Goal: Task Accomplishment & Management: Use online tool/utility

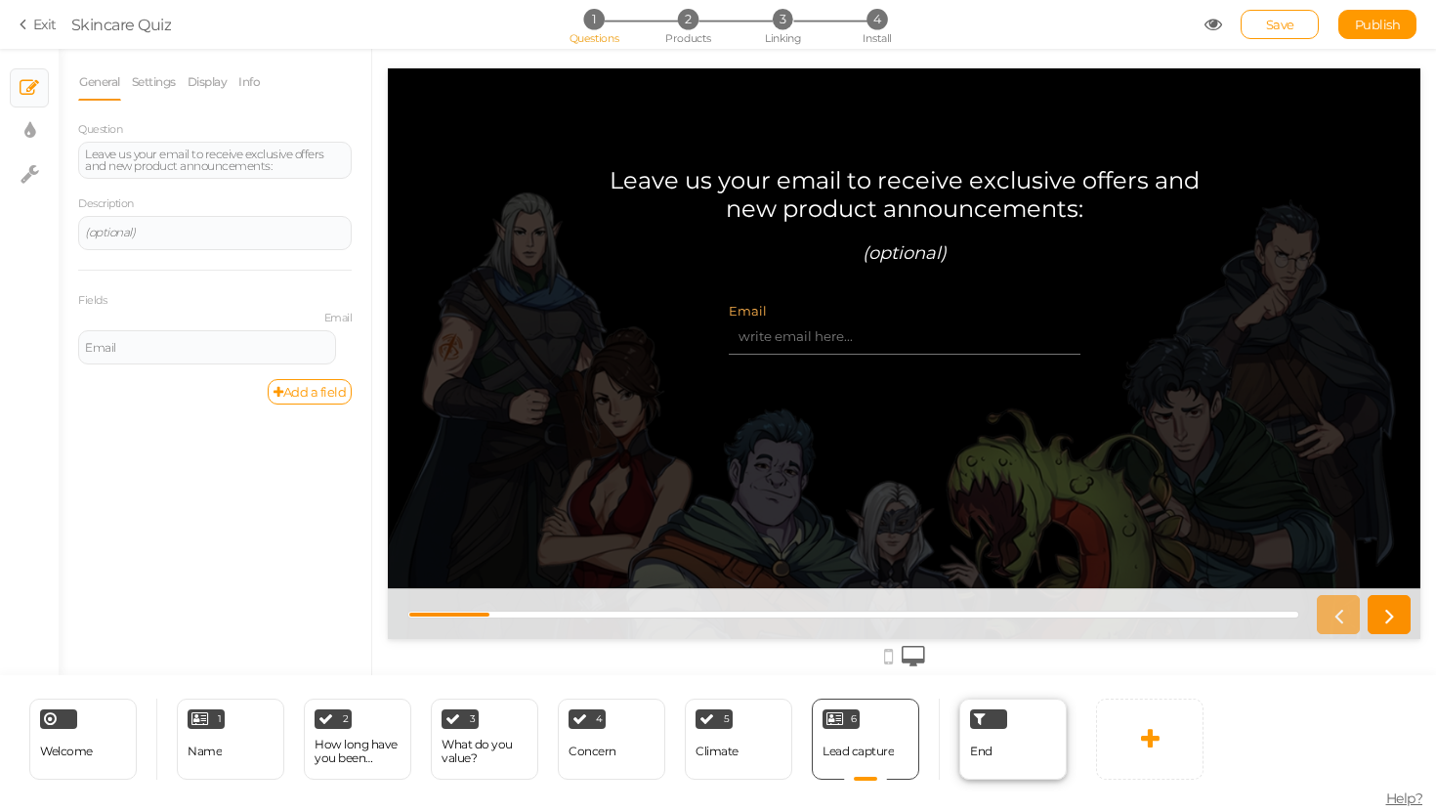
click at [978, 763] on div "End" at bounding box center [981, 751] width 22 height 34
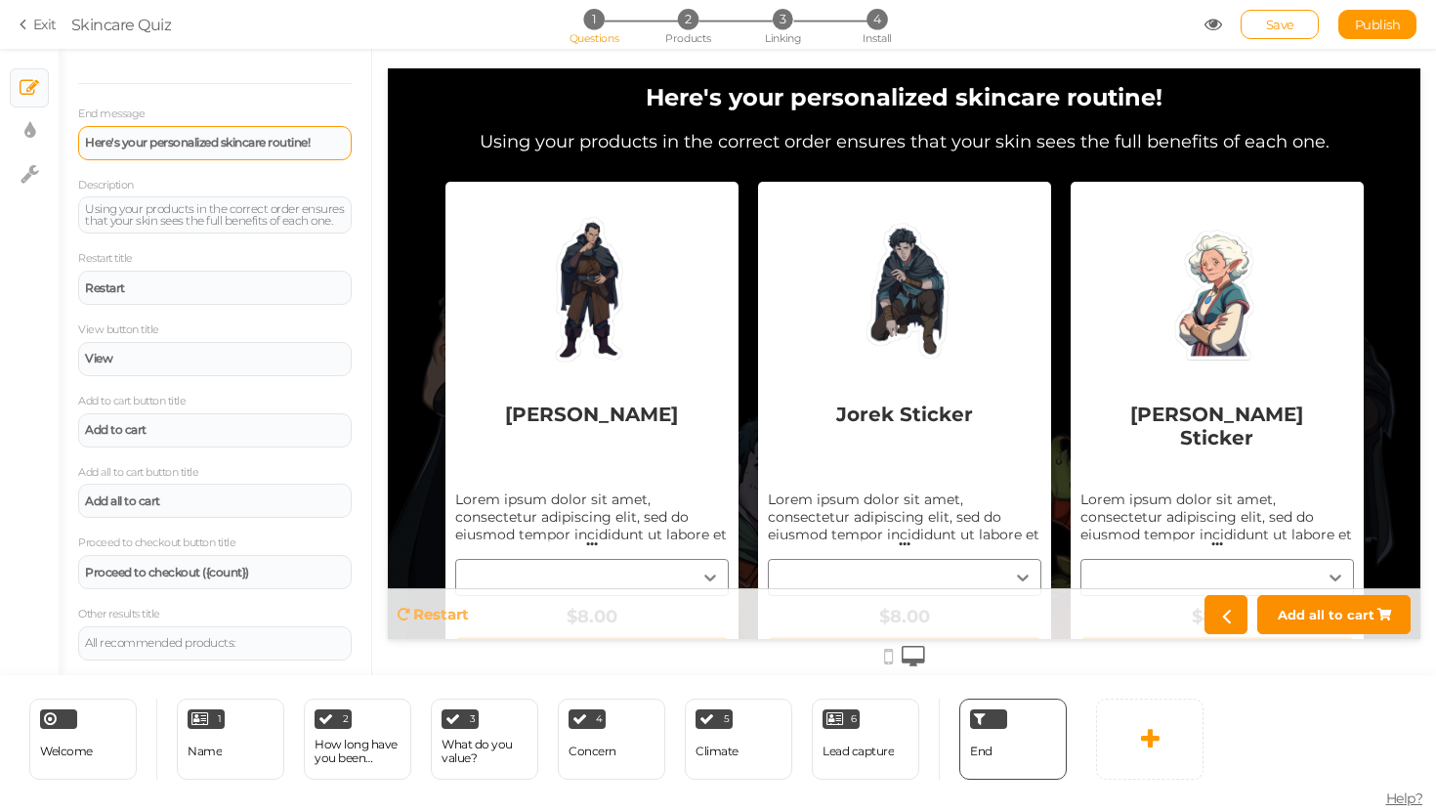
click at [244, 149] on div "Here's your personalized skincare routine!" at bounding box center [214, 143] width 273 height 34
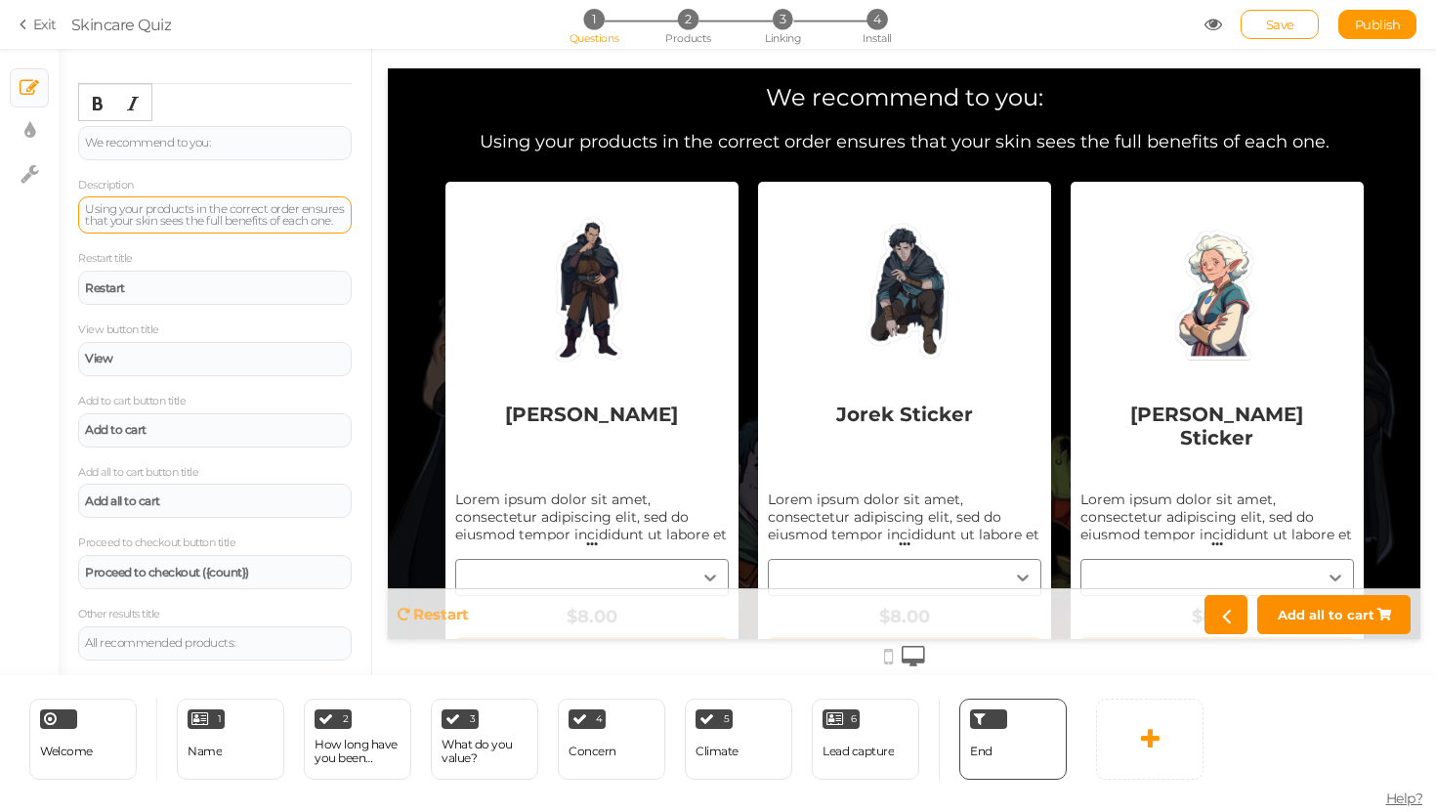
click at [175, 219] on div "Using your products in the correct order ensures that your skin sees the full b…" at bounding box center [215, 214] width 260 height 23
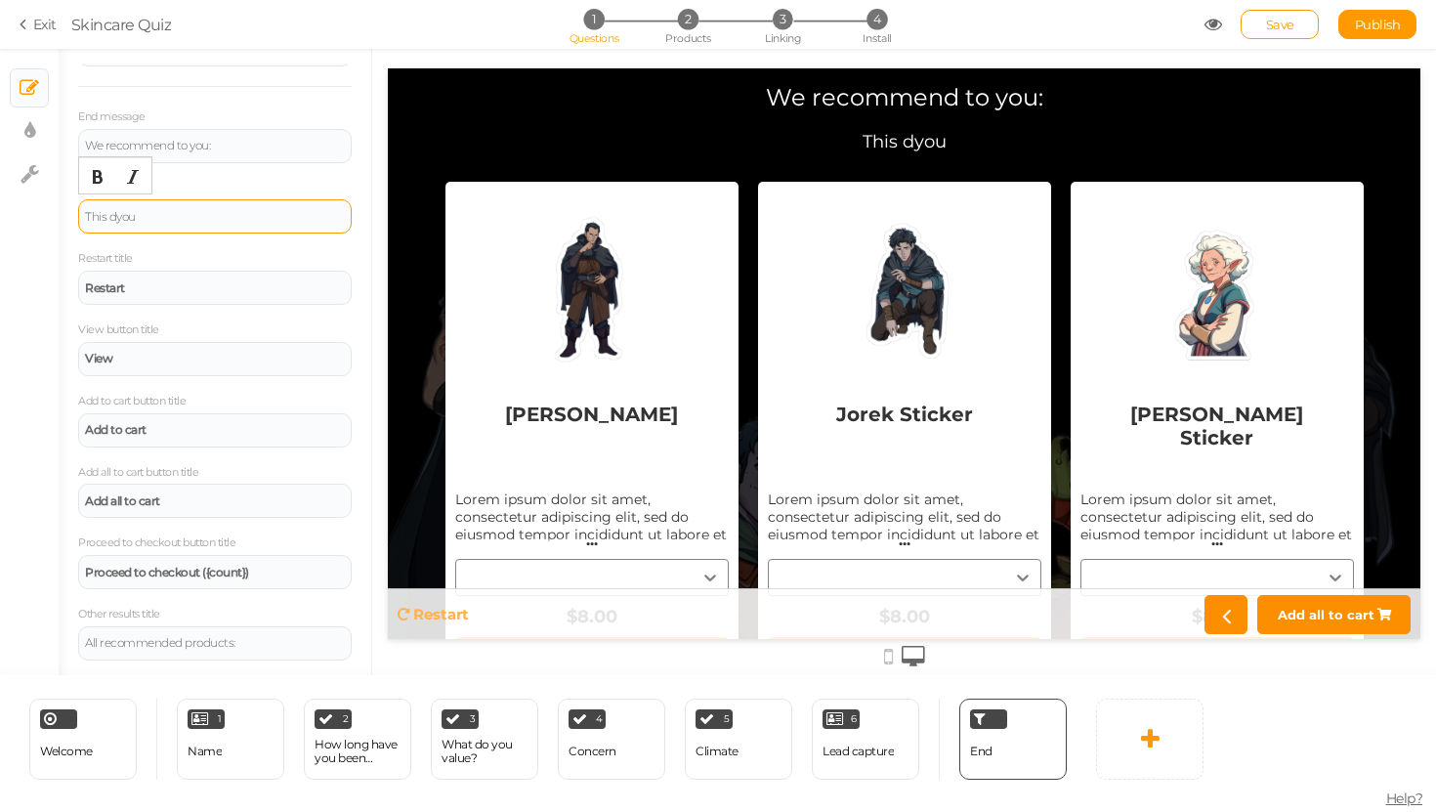
click at [138, 219] on div "This dyou" at bounding box center [215, 217] width 260 height 12
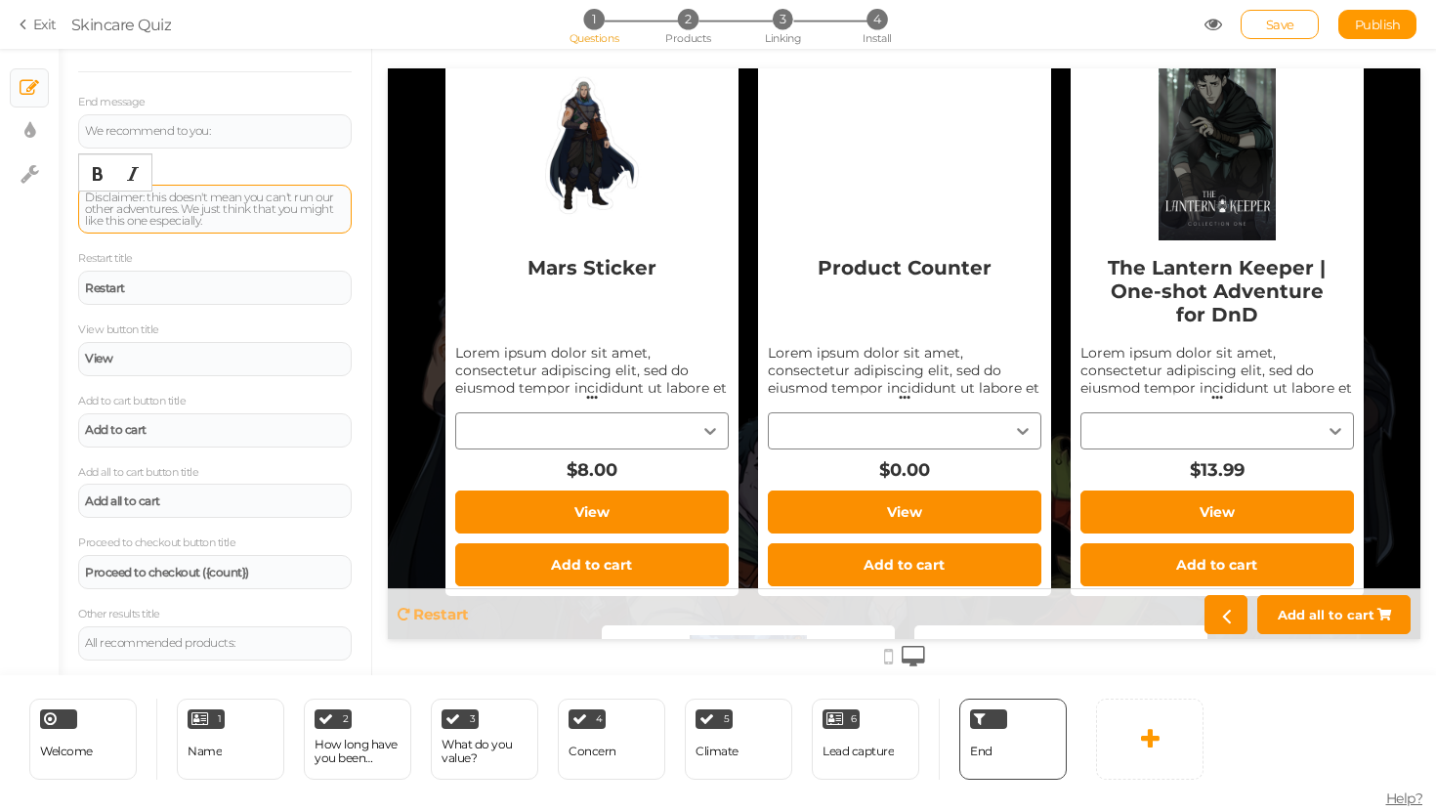
scroll to position [0, 0]
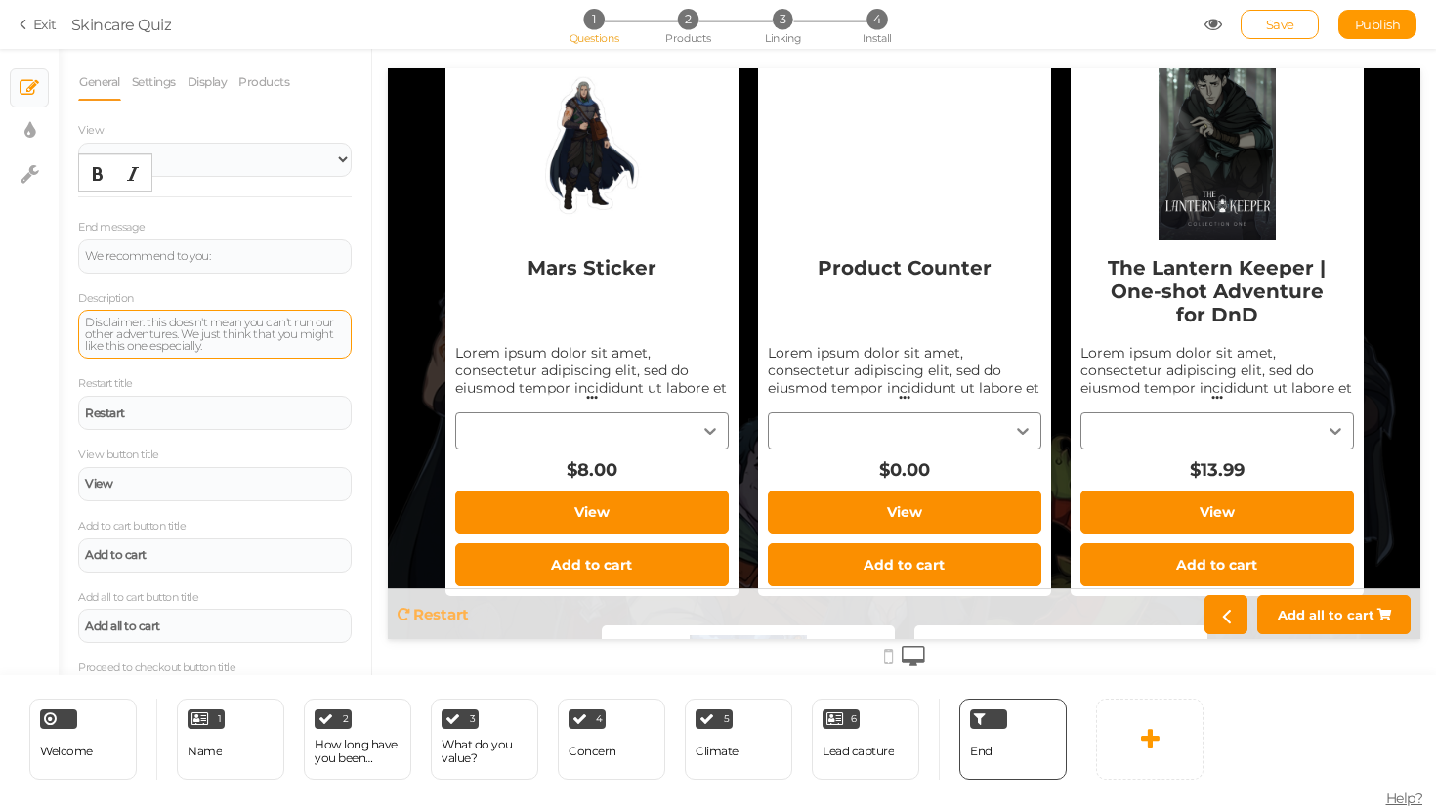
click at [159, 101] on div "General Settings Display Products View Default Top End message We recommend to …" at bounding box center [214, 424] width 273 height 722
click at [162, 82] on link "Settings" at bounding box center [154, 81] width 46 height 37
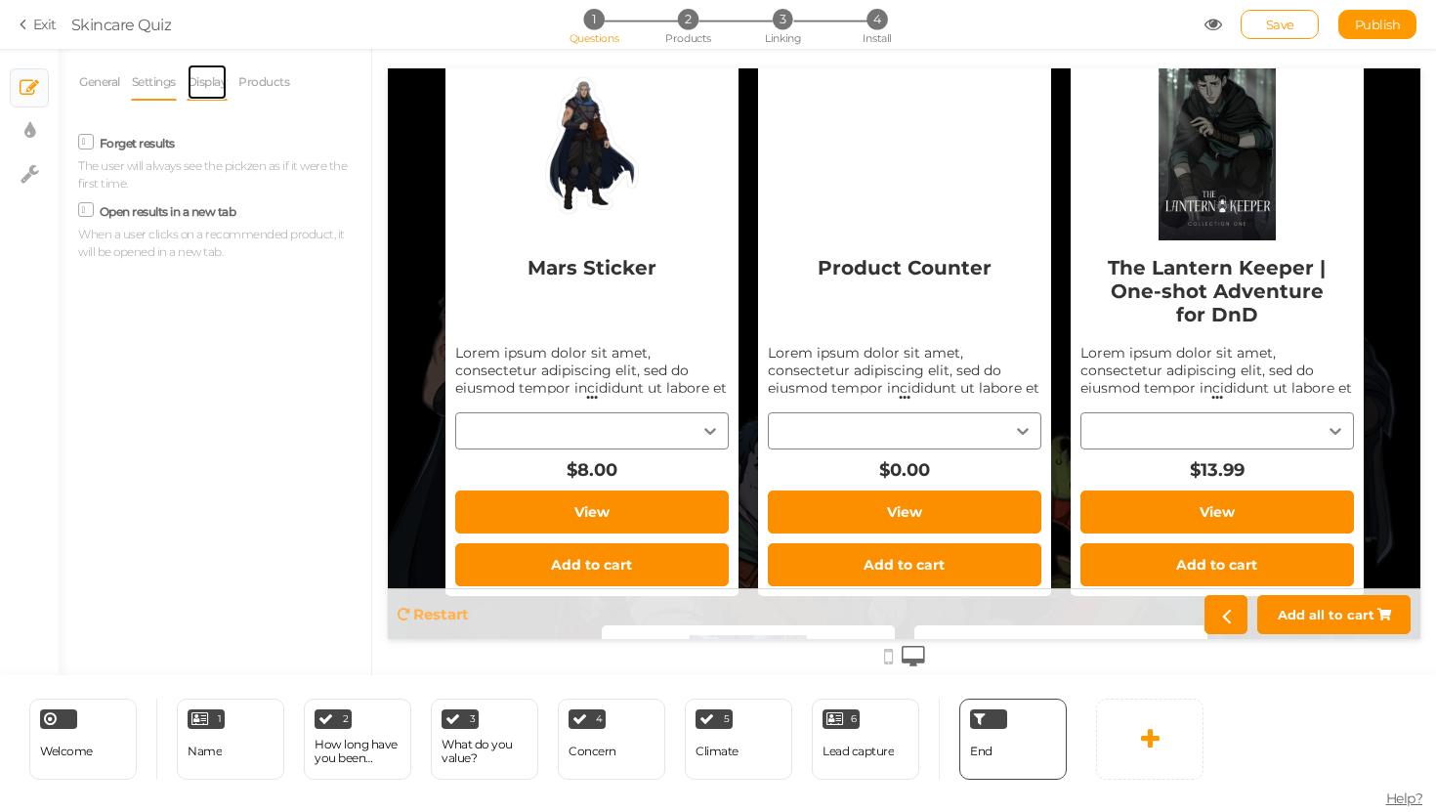
click at [202, 84] on link "Display" at bounding box center [208, 81] width 42 height 37
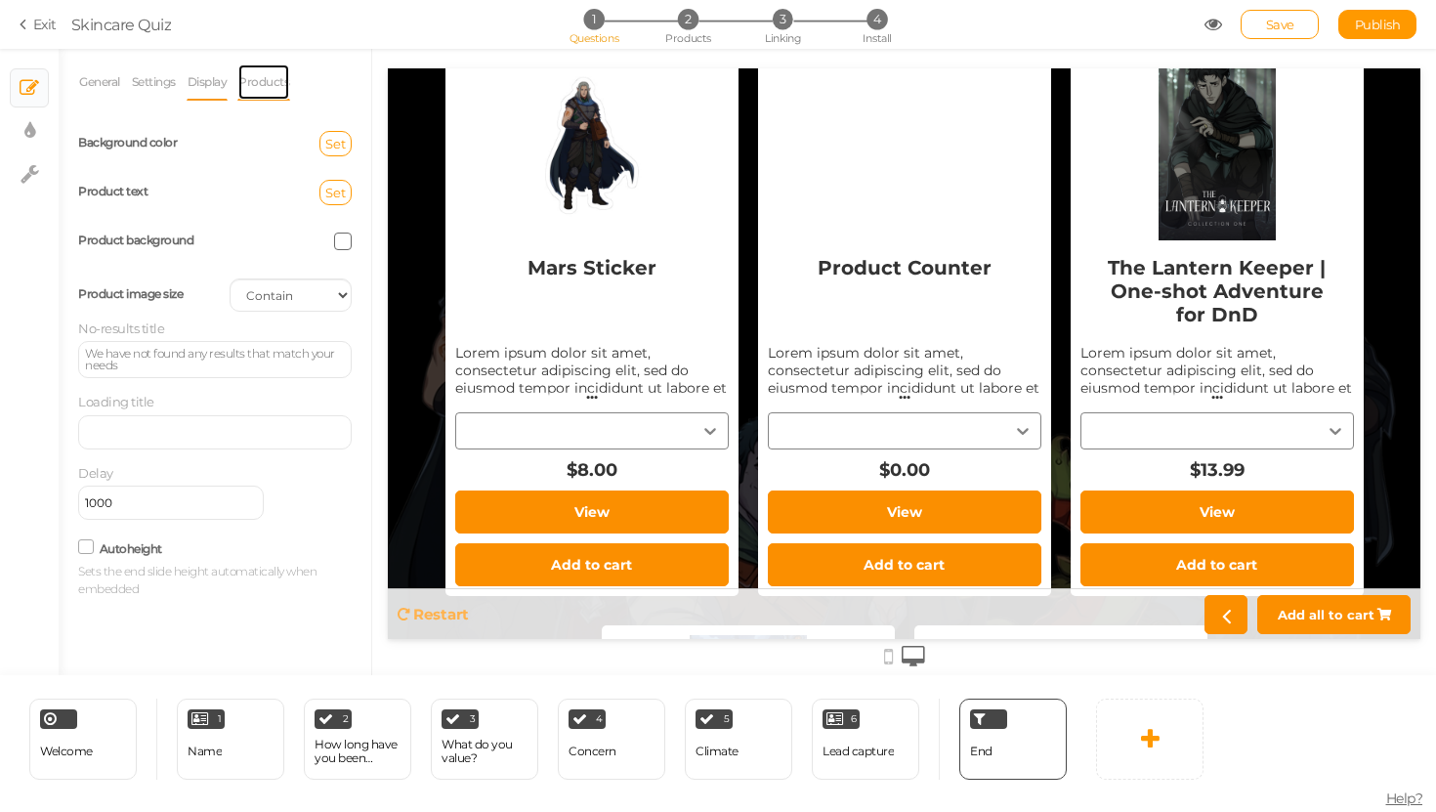
click at [271, 78] on link "Products" at bounding box center [263, 81] width 53 height 37
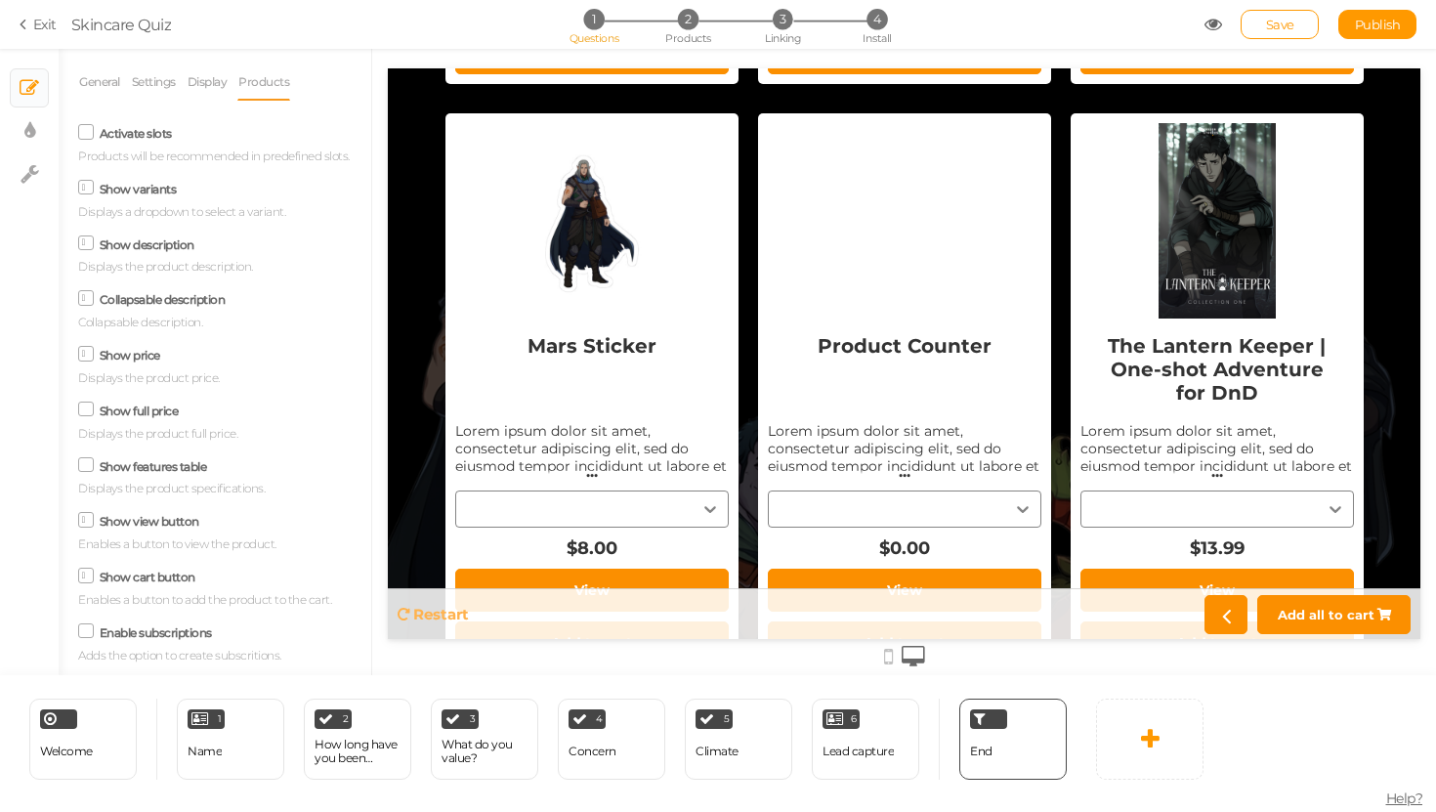
scroll to position [678, 0]
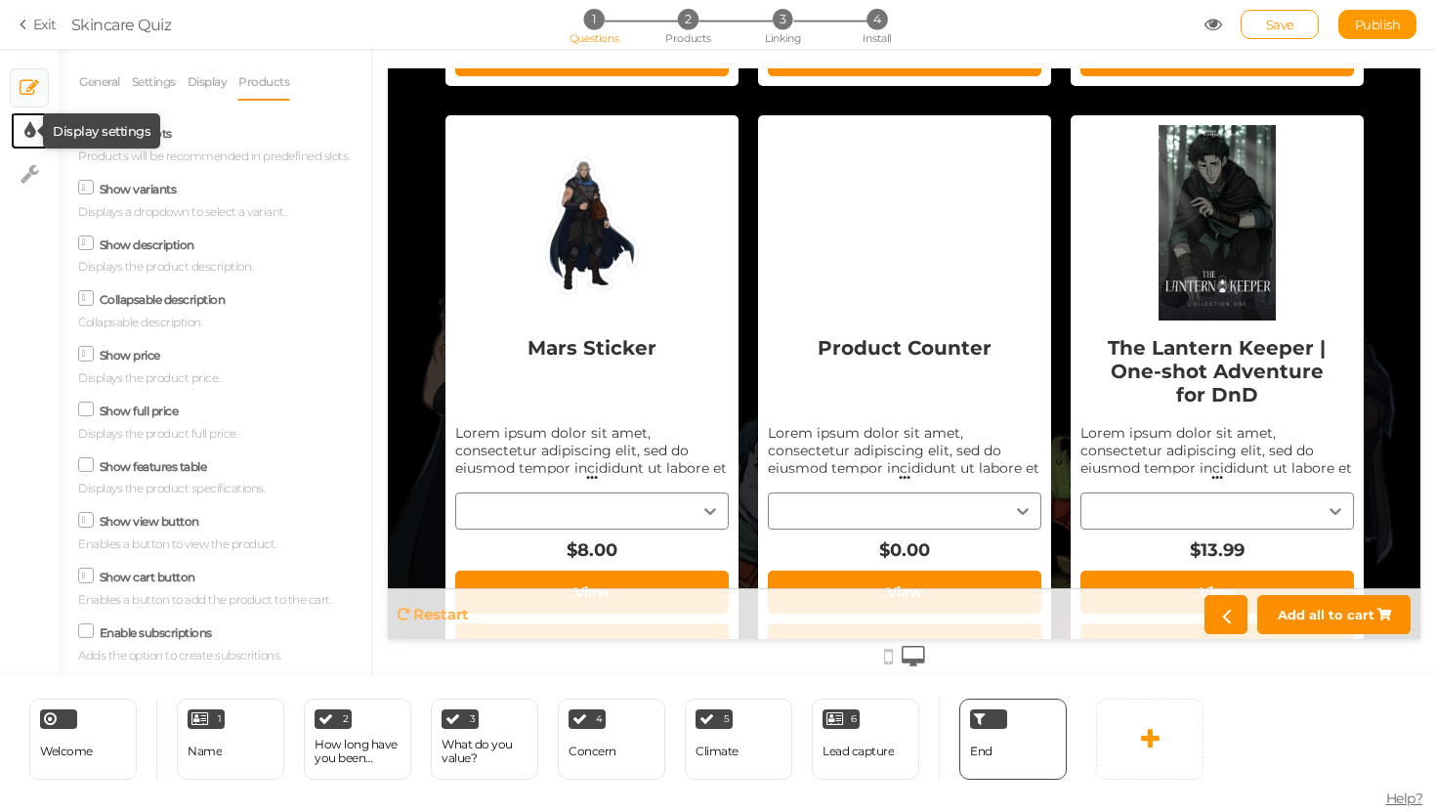
click at [30, 142] on tip-cont at bounding box center [29, 130] width 11 height 23
select select "2"
select select "montserrat"
select select "fade"
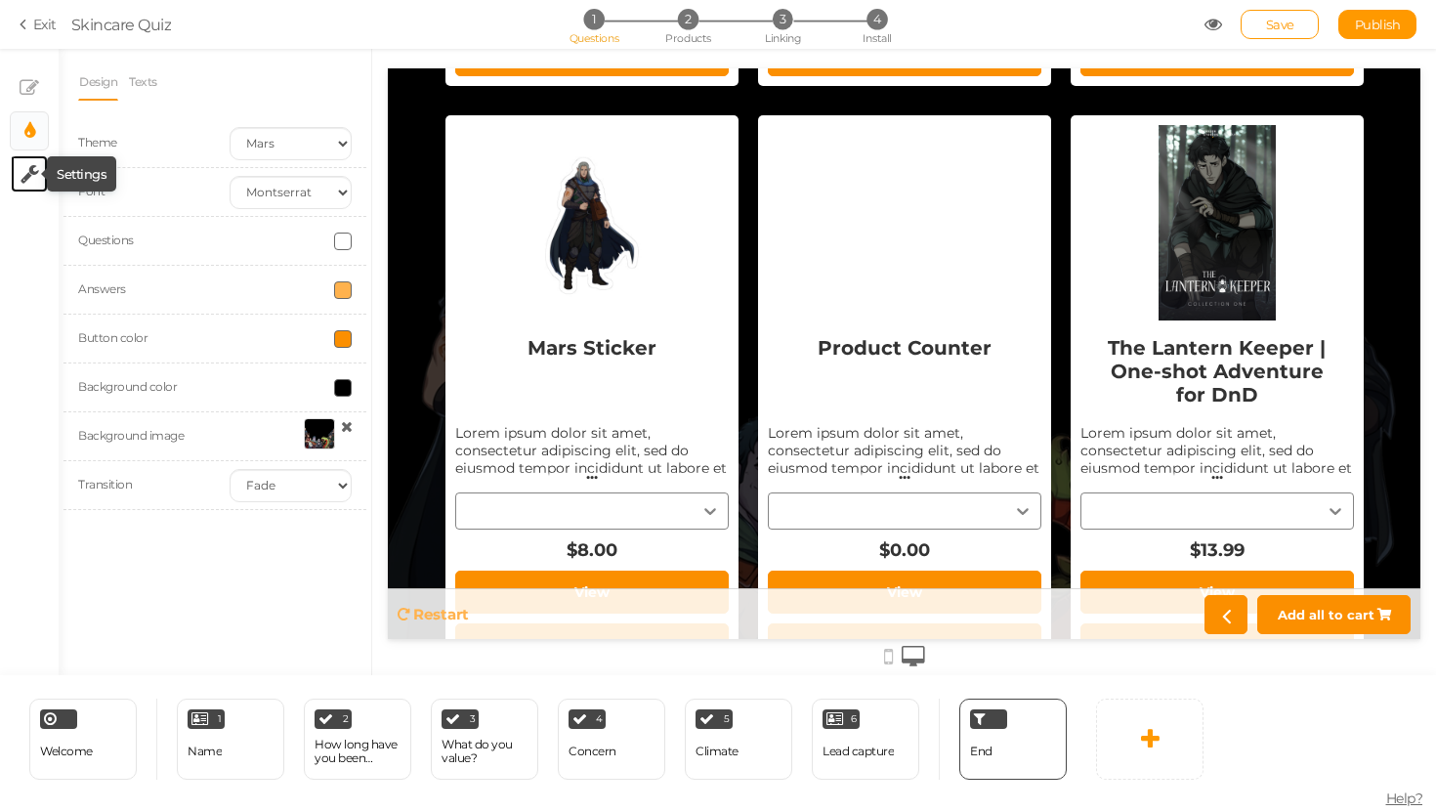
click at [31, 177] on icon at bounding box center [30, 174] width 19 height 20
select select "en"
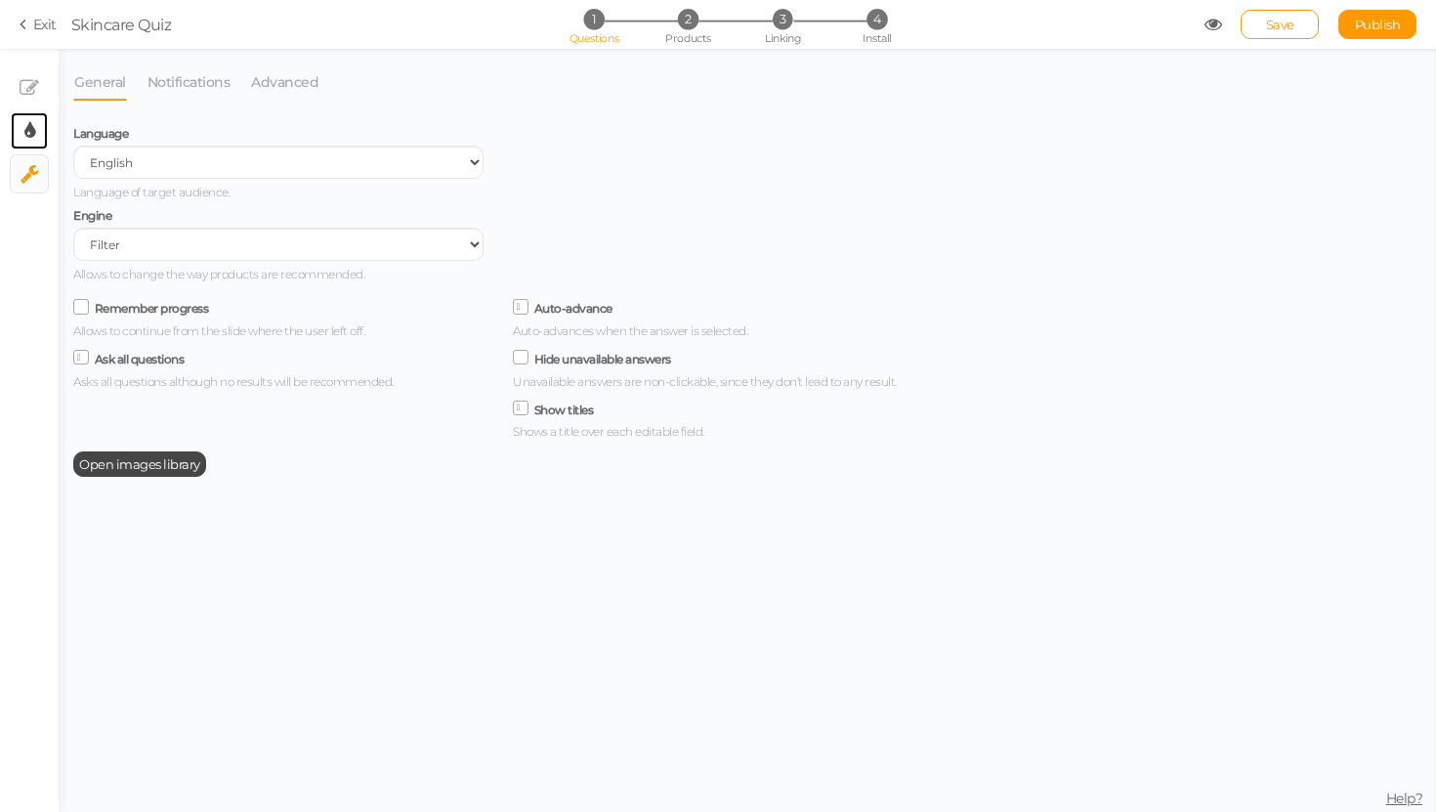
click at [32, 122] on icon at bounding box center [29, 131] width 11 height 20
select select "2"
select select "montserrat"
select select "fade"
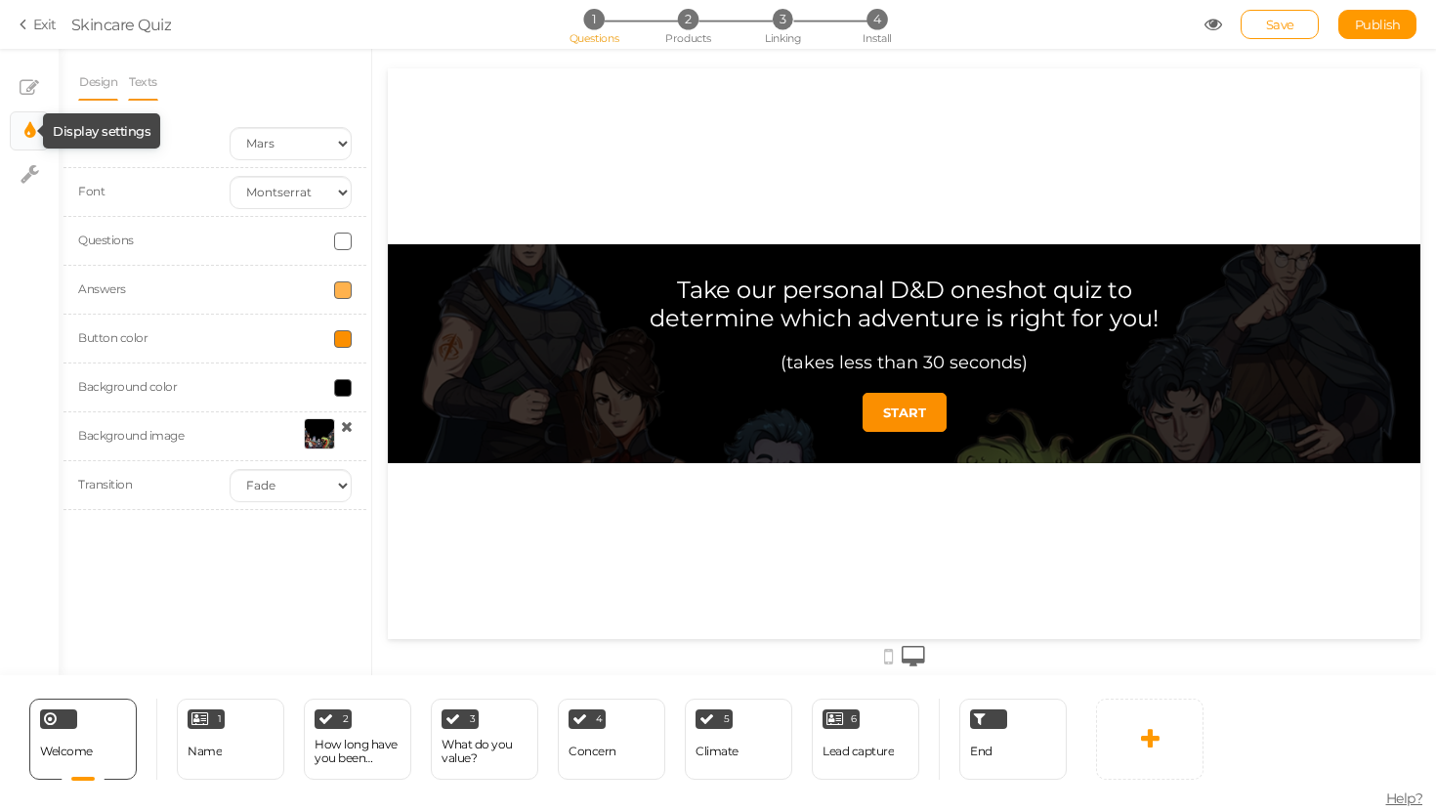
scroll to position [0, 0]
click at [229, 729] on div "1 Name × Define the conditions to show this slide. Clone Change type Delete" at bounding box center [230, 738] width 107 height 81
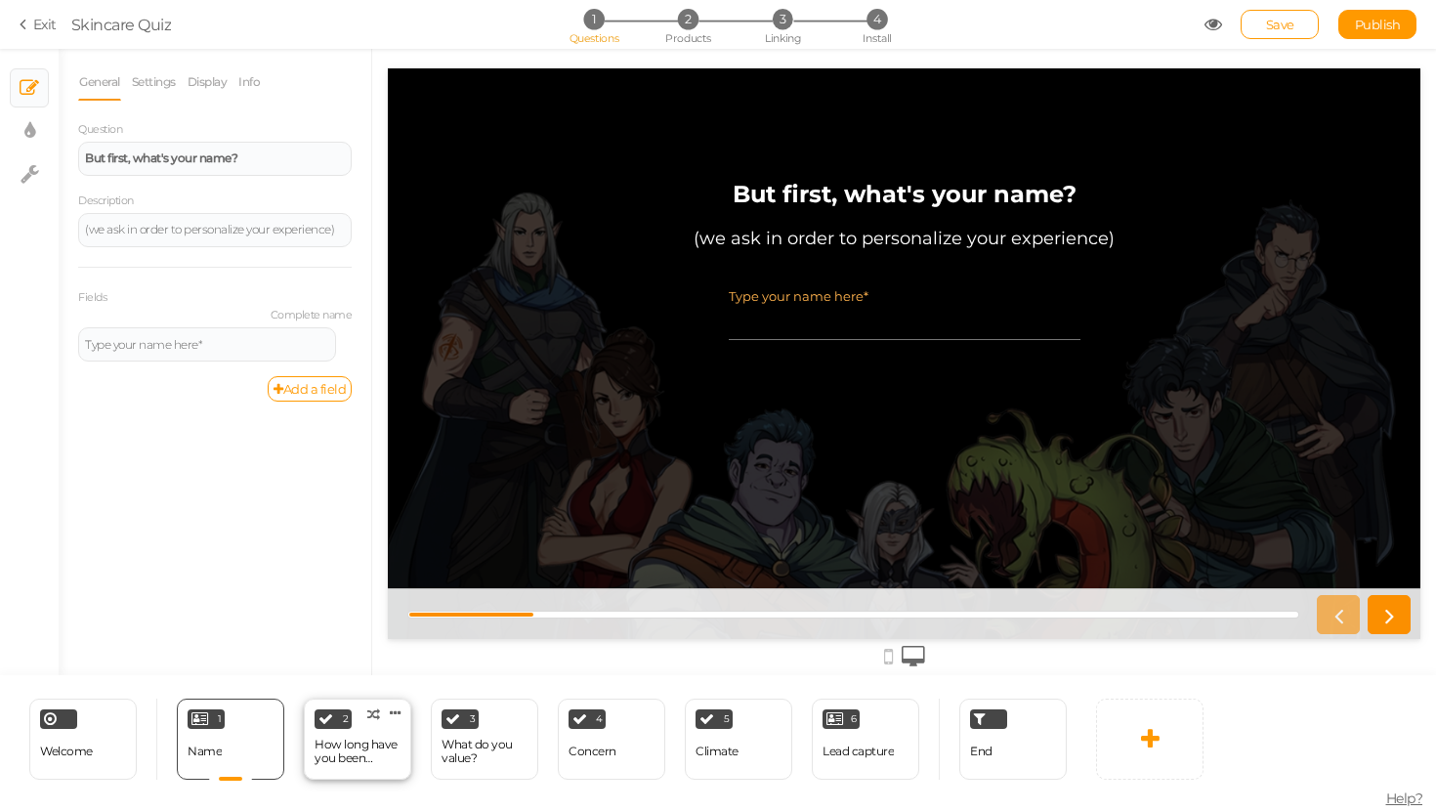
click at [388, 720] on div "2 How long have you been playing D&D? × Define the conditions to show this slid…" at bounding box center [357, 738] width 107 height 81
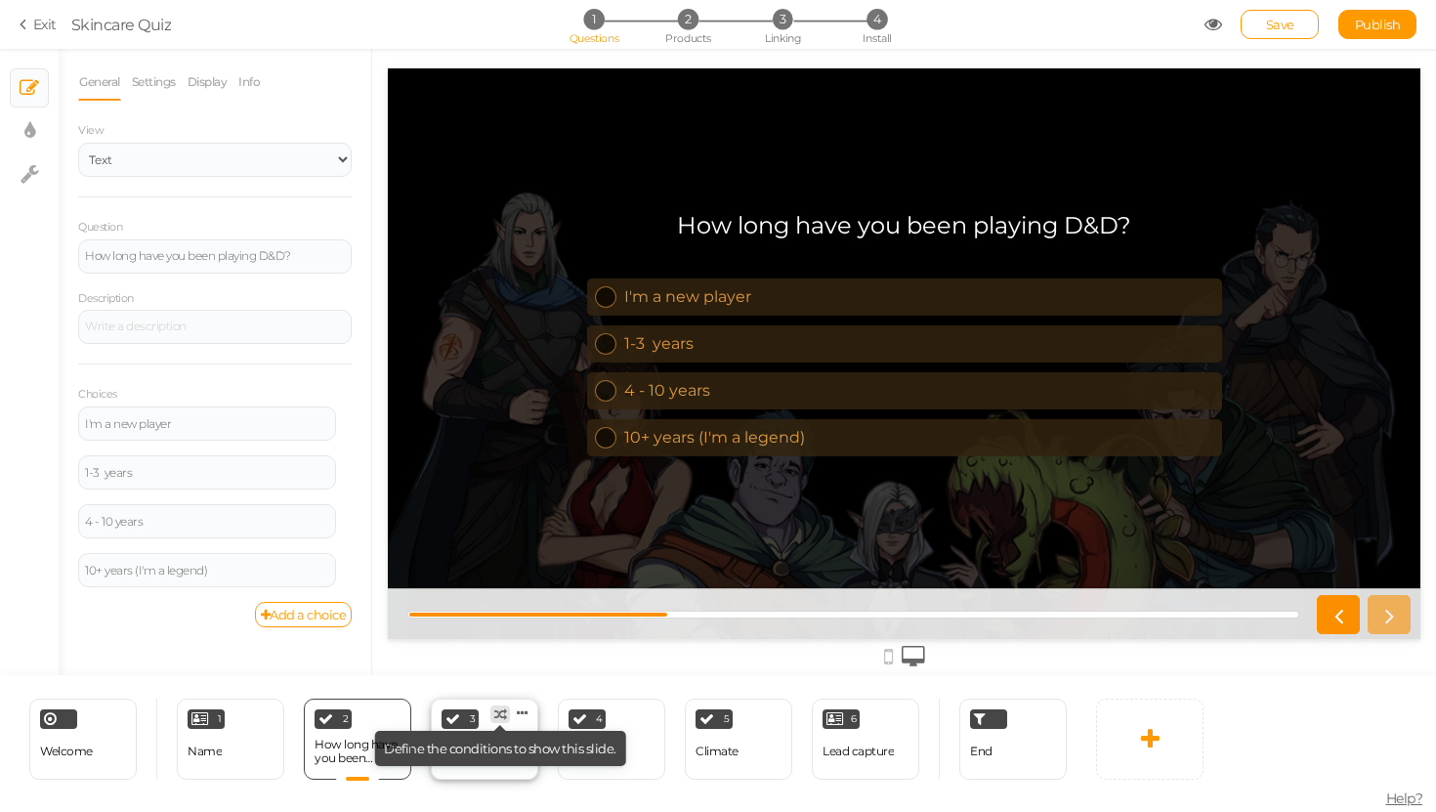
click at [499, 710] on icon at bounding box center [500, 714] width 13 height 13
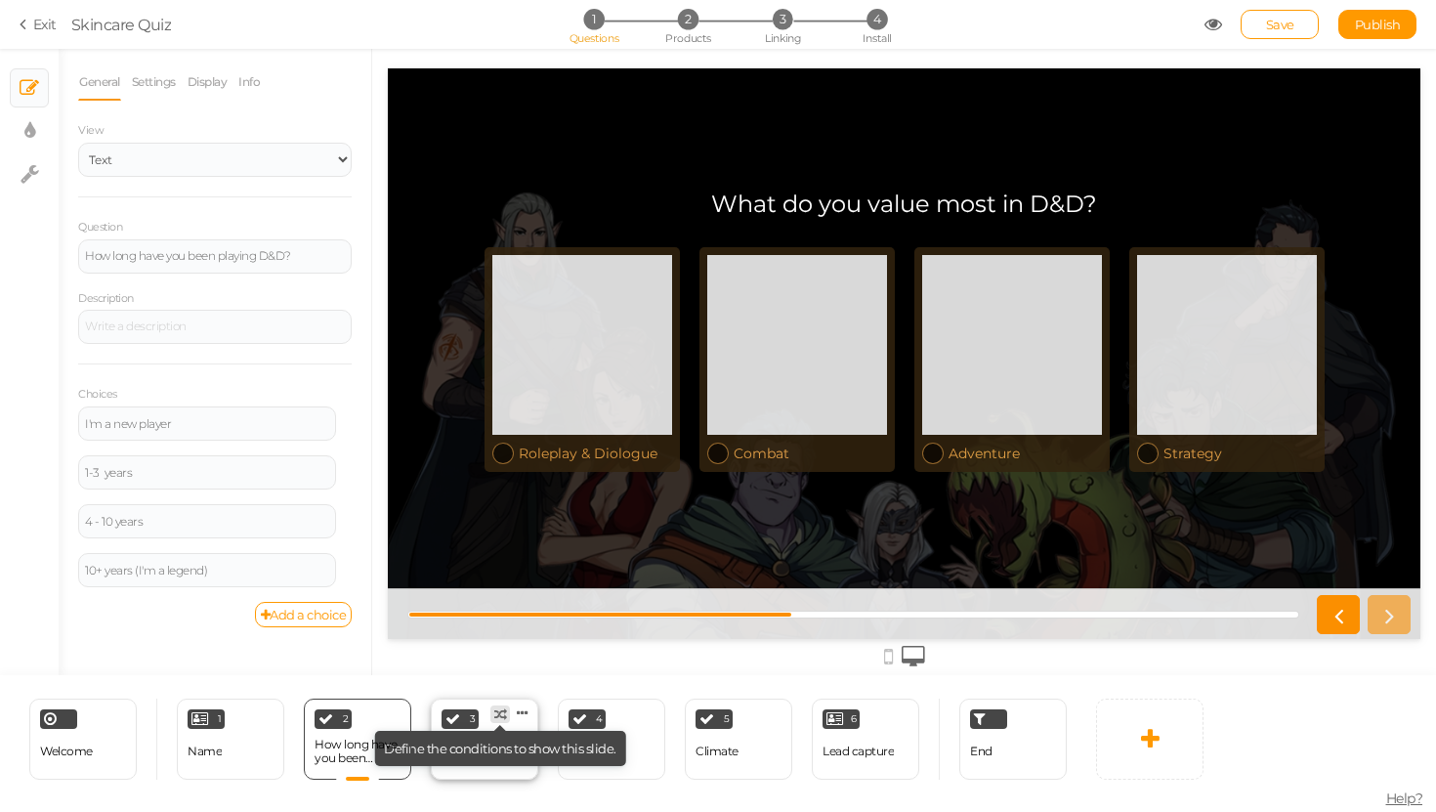
select select "2"
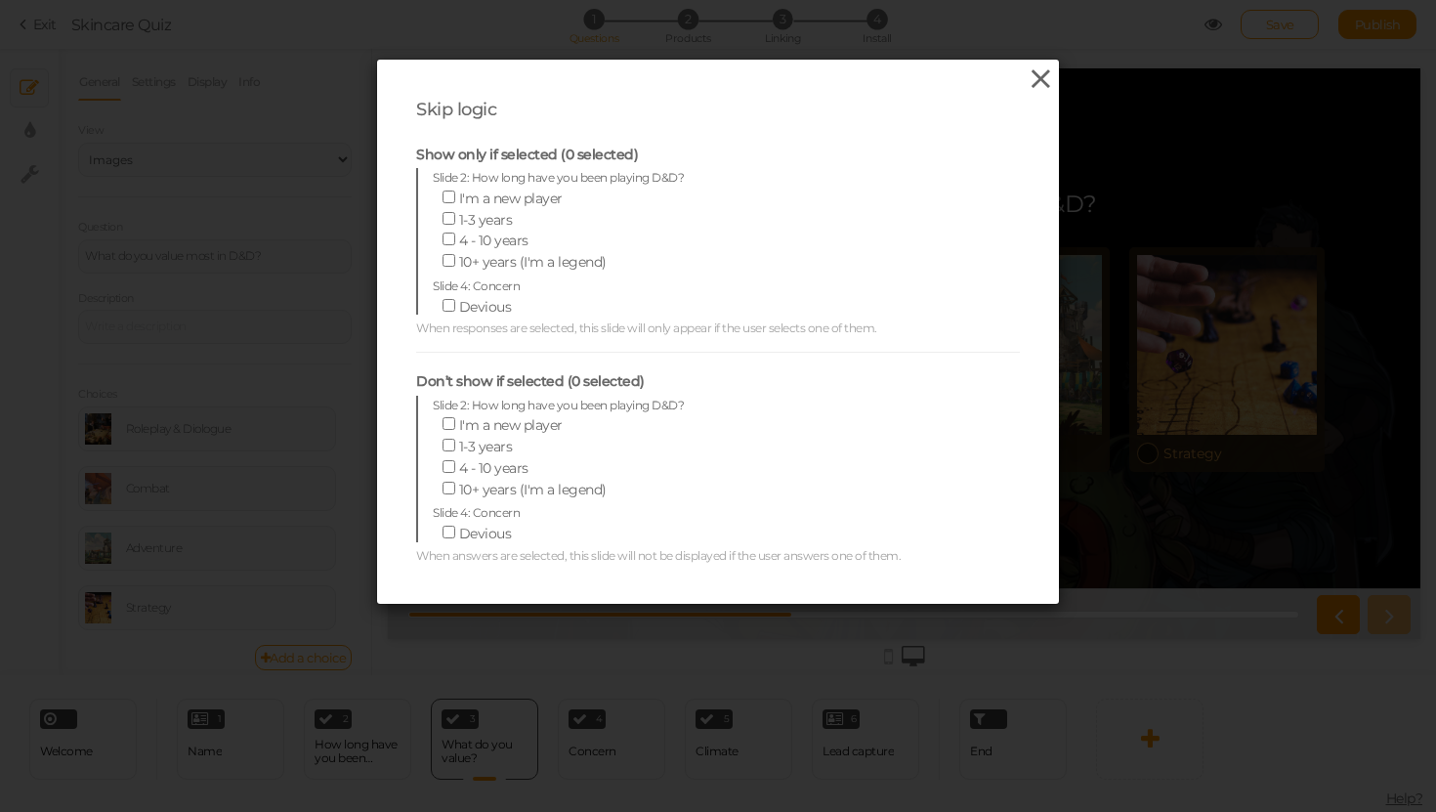
click at [1050, 73] on icon at bounding box center [1040, 78] width 28 height 29
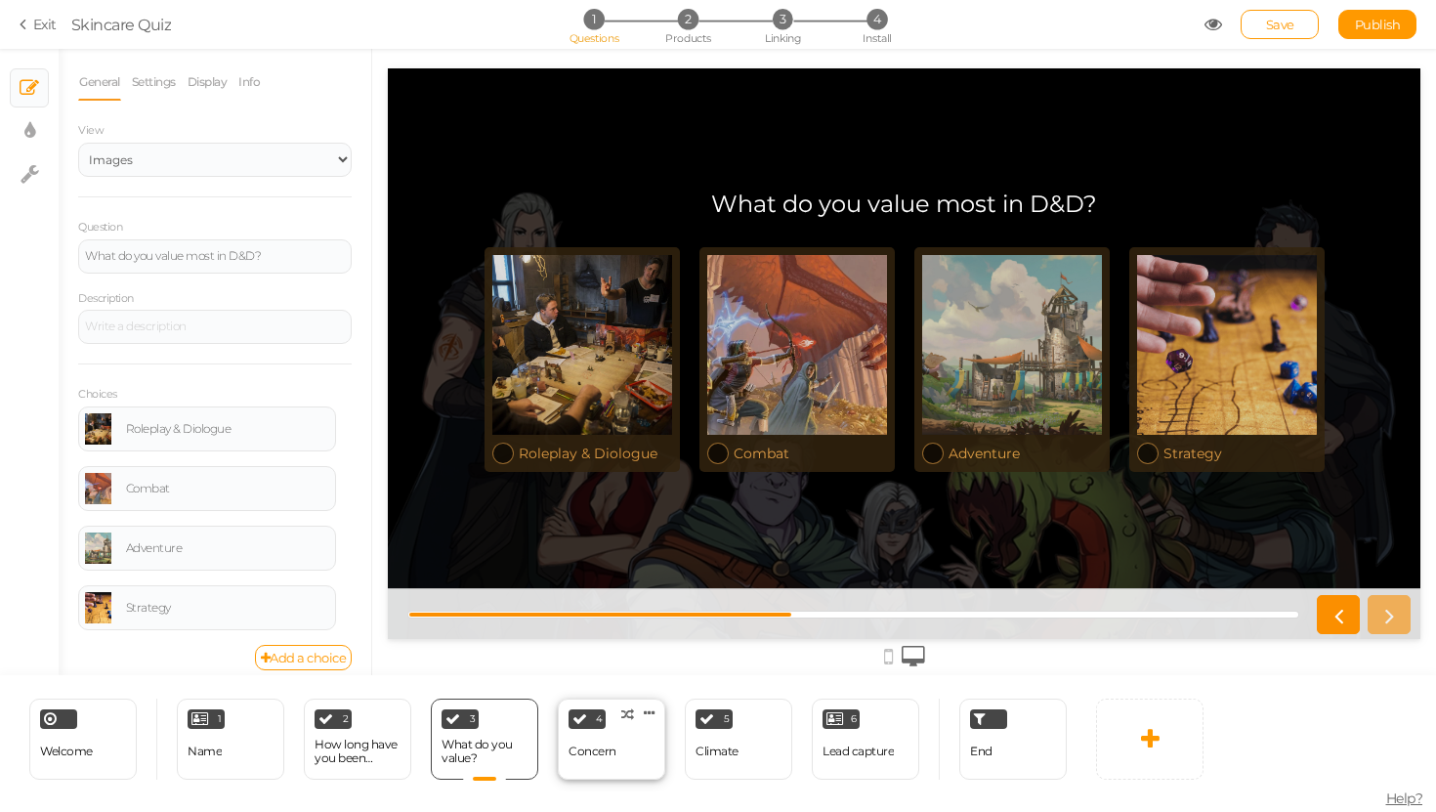
click at [596, 740] on div "Concern" at bounding box center [592, 751] width 48 height 34
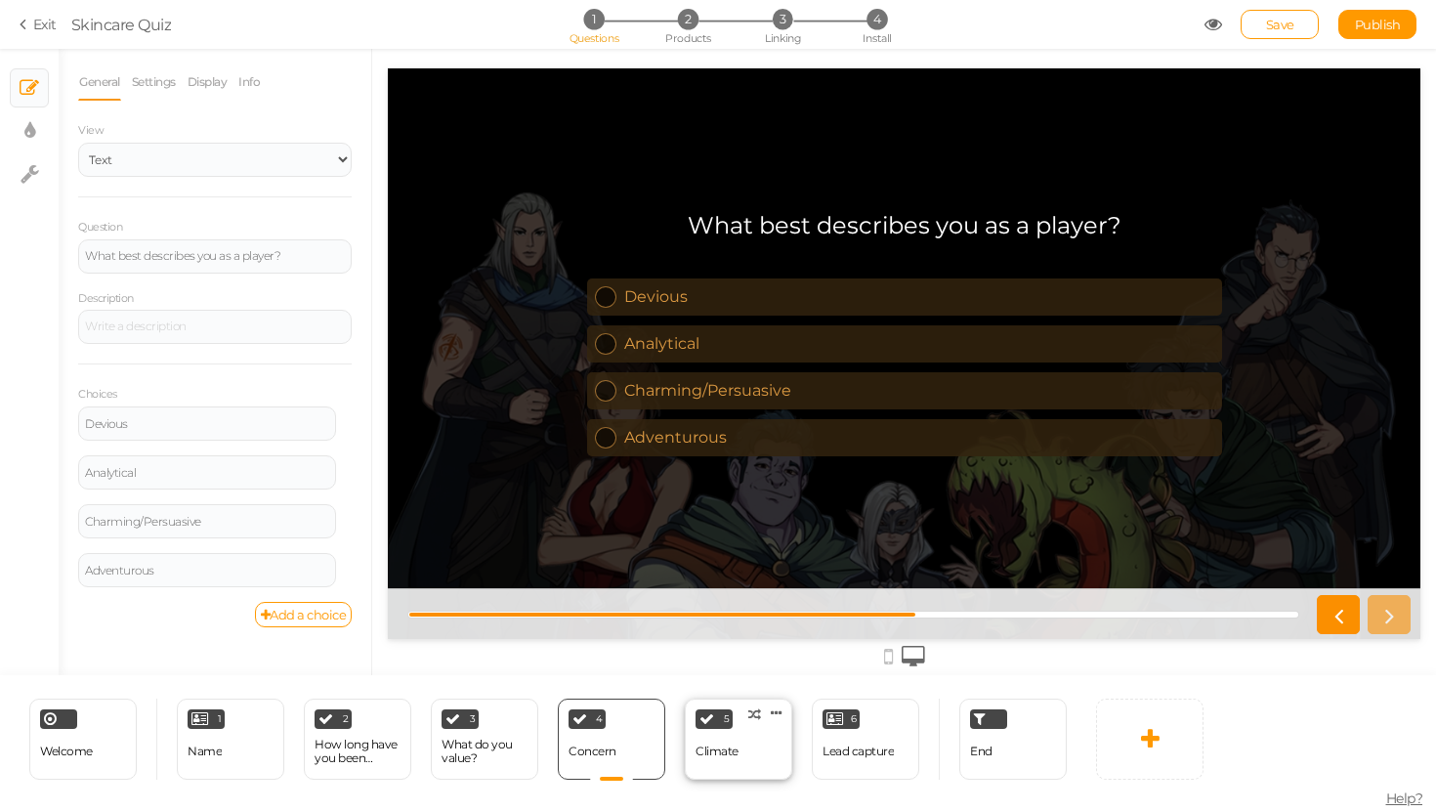
click at [730, 723] on div "5" at bounding box center [713, 719] width 37 height 20
select select "2"
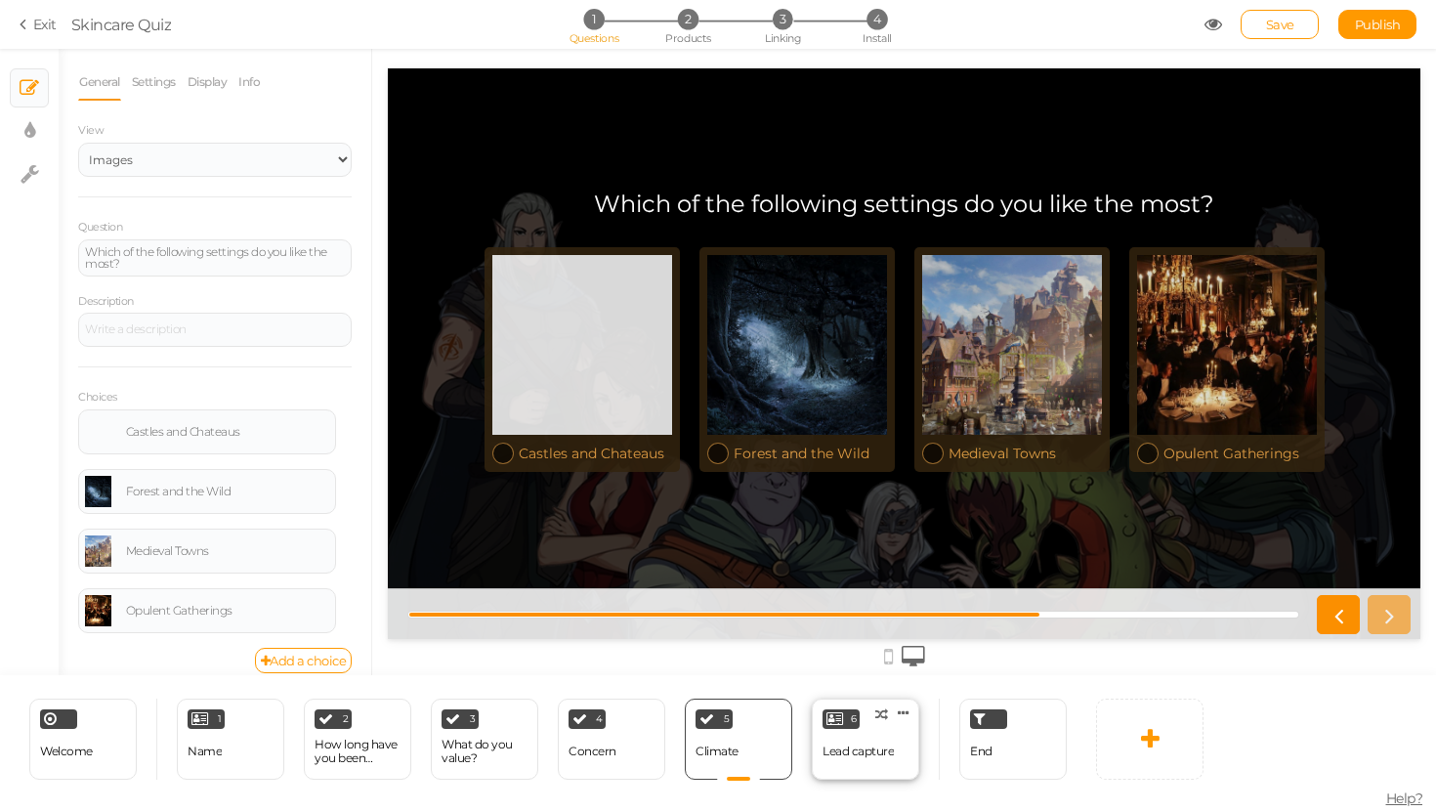
click at [879, 765] on div "Lead capture" at bounding box center [857, 751] width 71 height 34
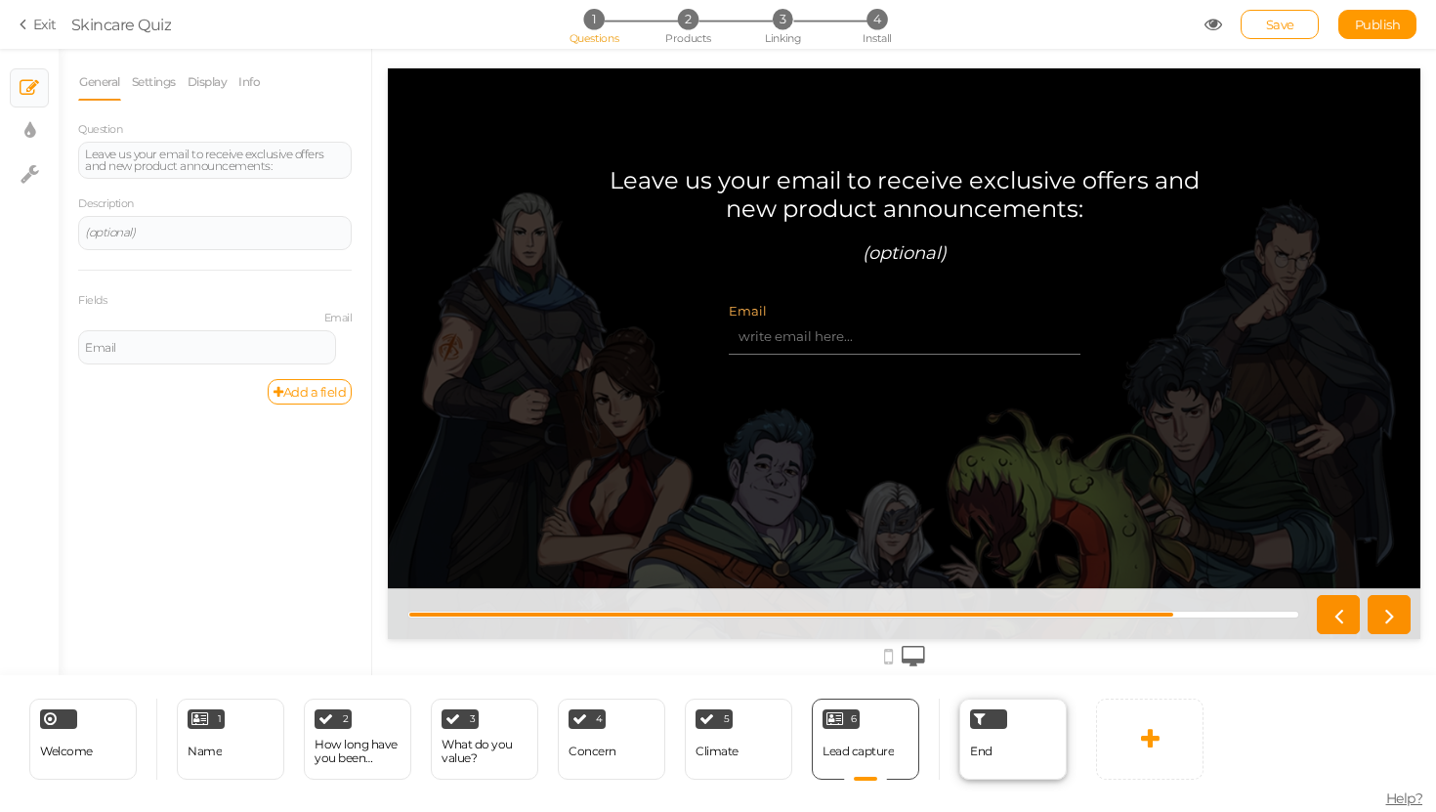
click at [985, 730] on div "End" at bounding box center [1012, 738] width 107 height 81
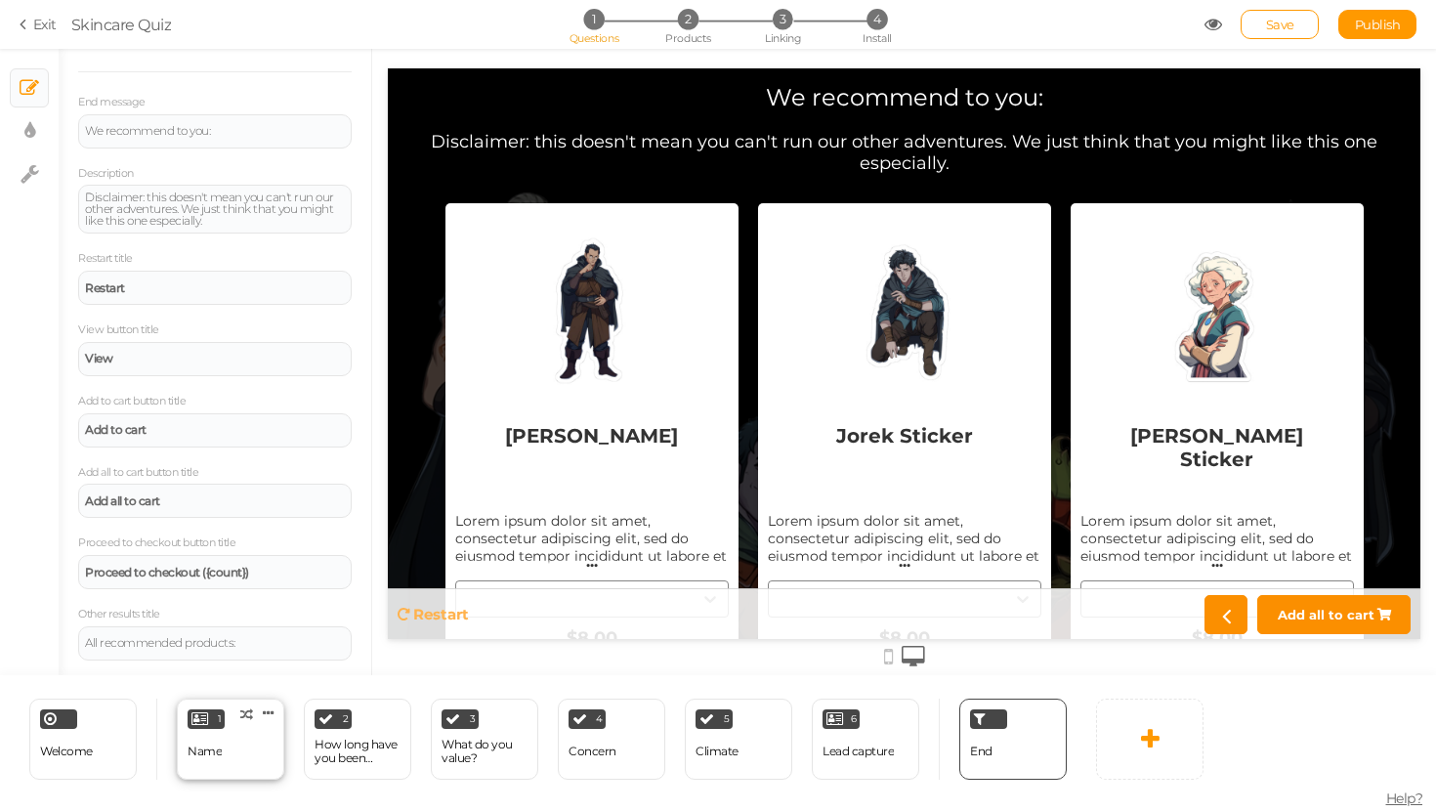
click at [195, 738] on div "Name" at bounding box center [204, 751] width 34 height 34
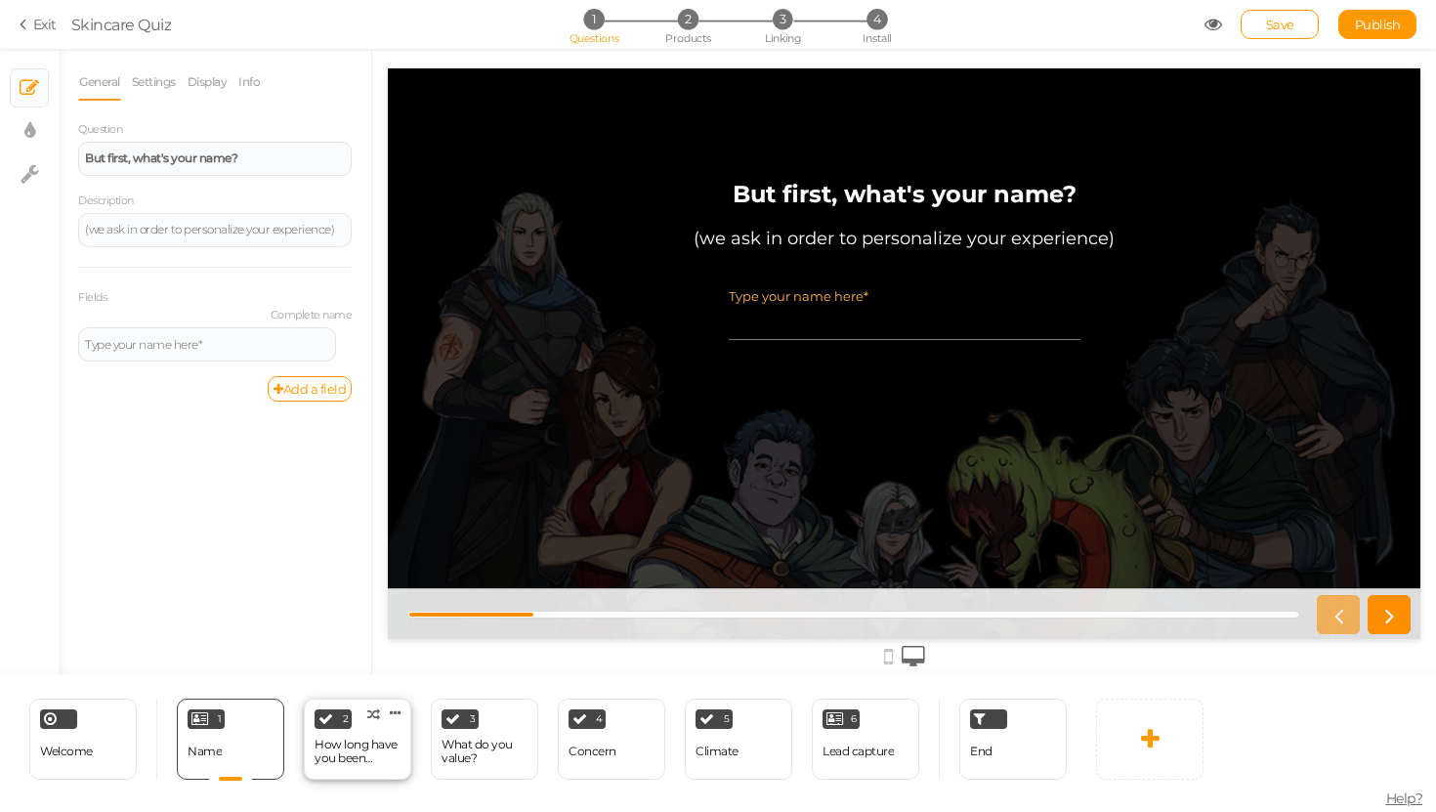
click at [354, 743] on div "How long have you been playing D&D?" at bounding box center [357, 750] width 86 height 27
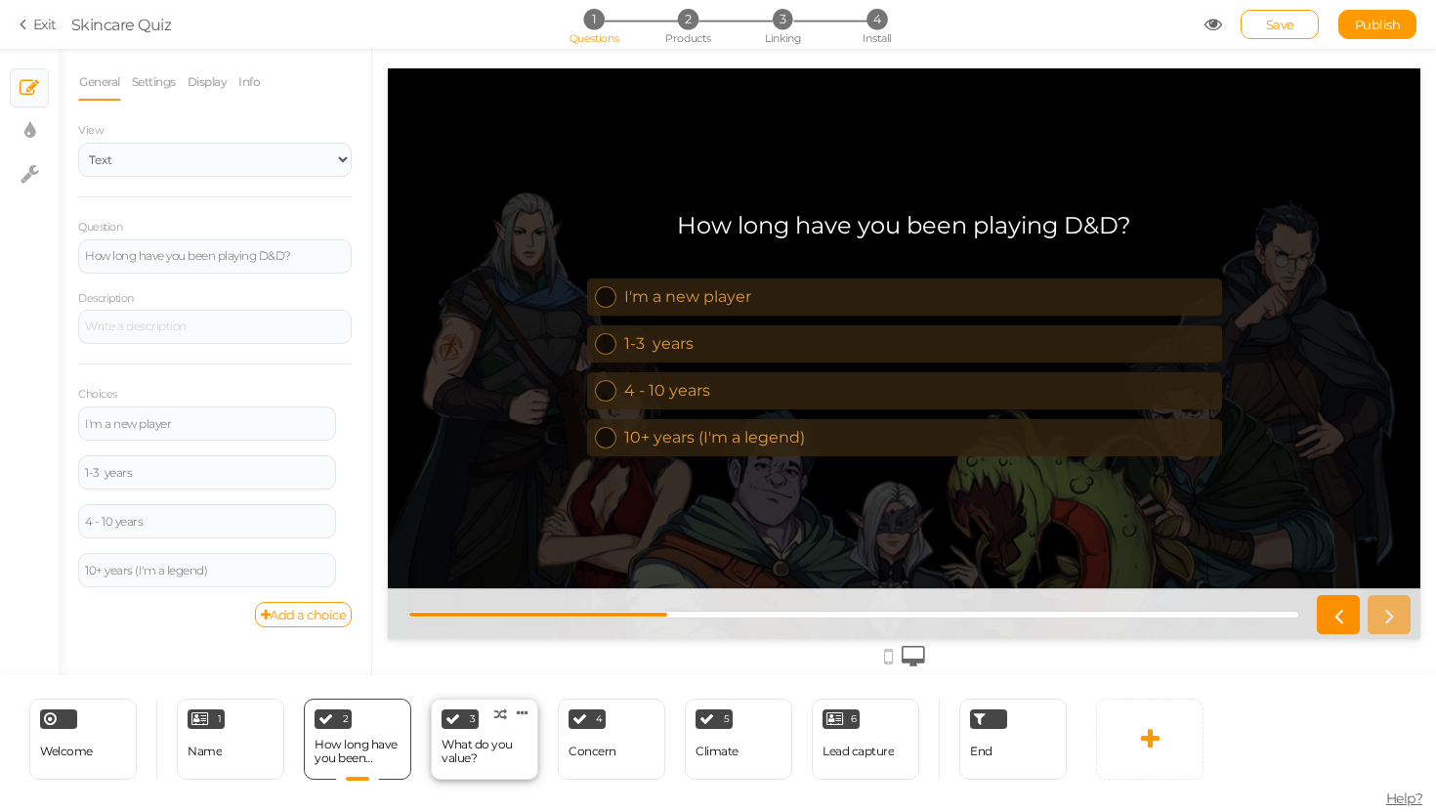
click at [477, 740] on div "What do you value?" at bounding box center [484, 750] width 86 height 27
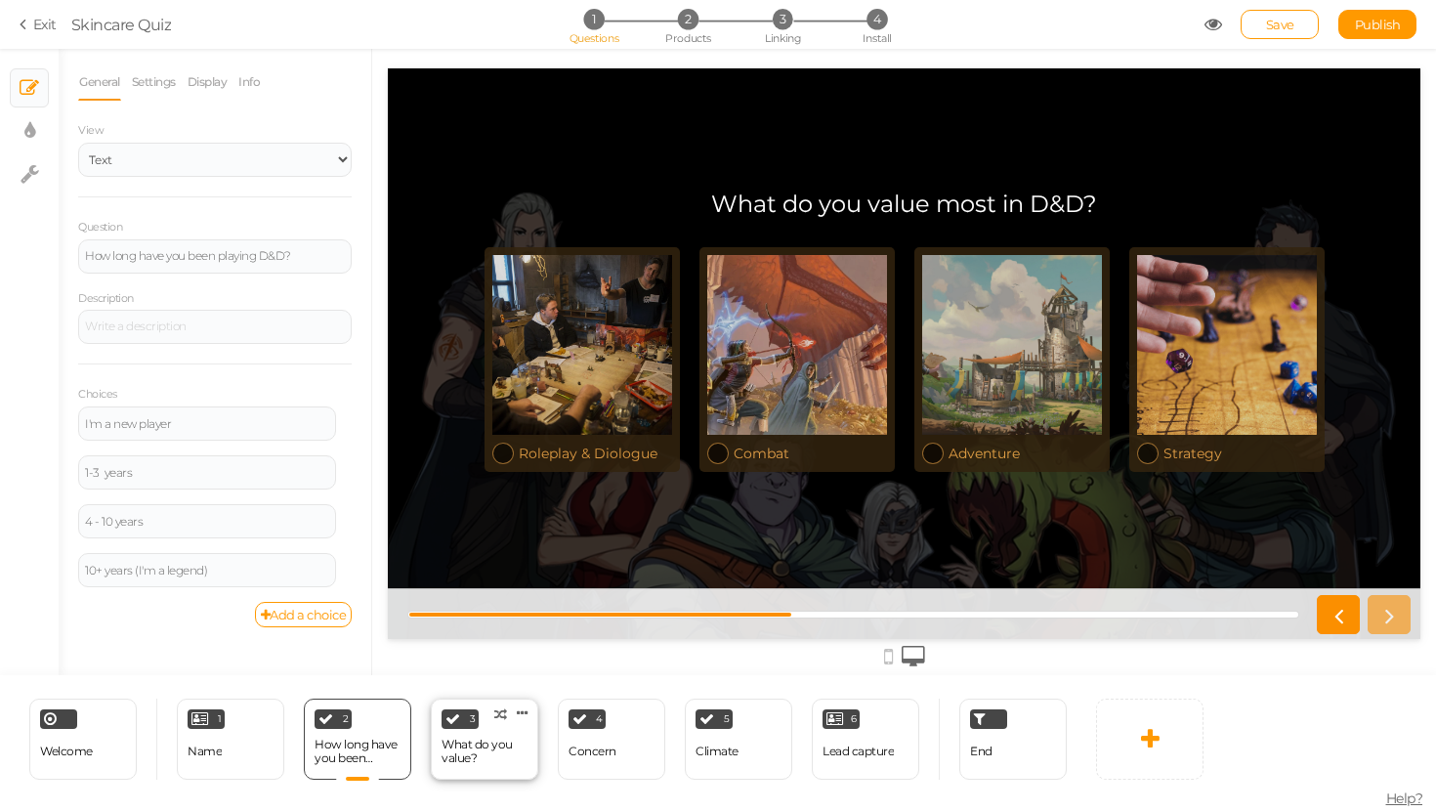
select select "2"
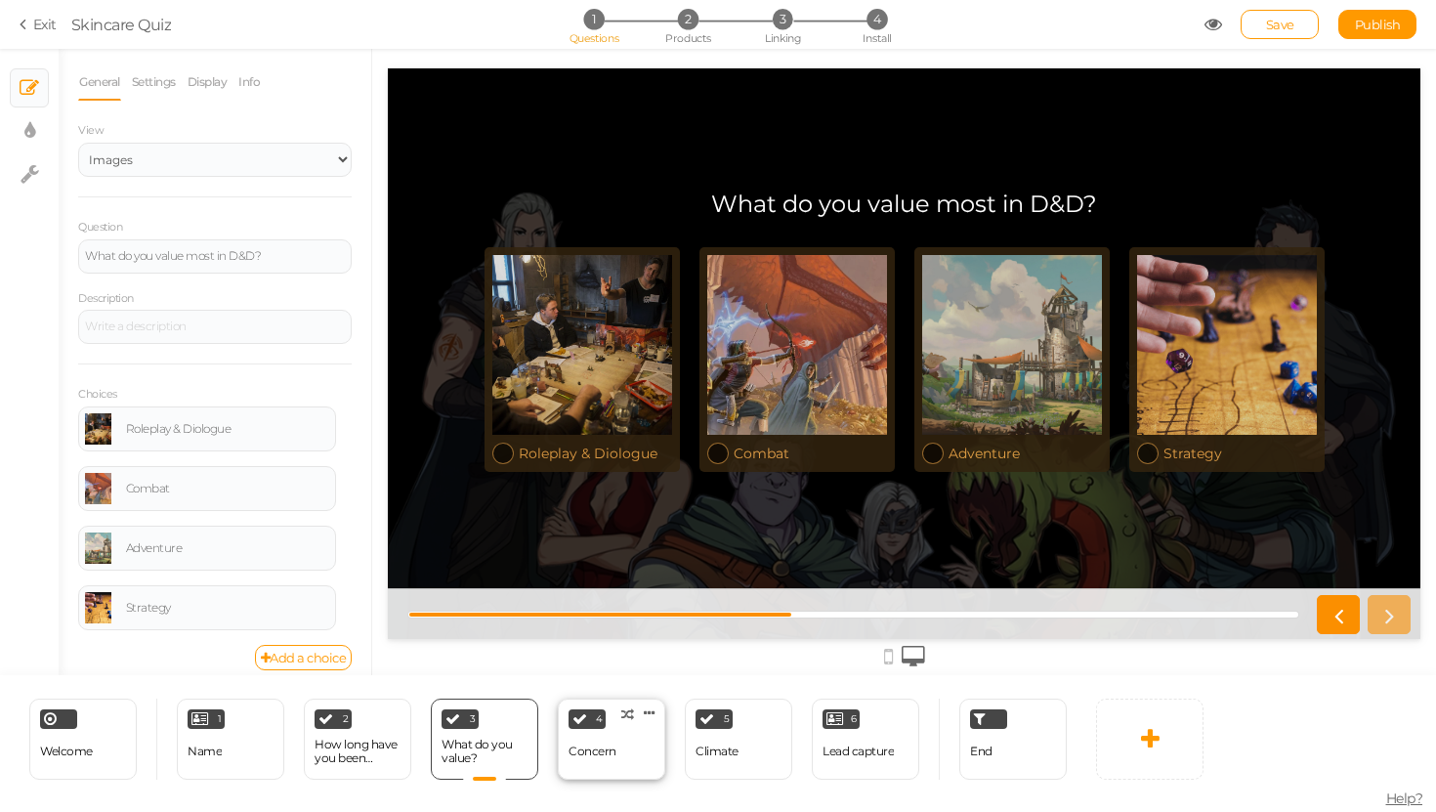
click at [615, 764] on div "4 Concern × Define the conditions to show this slide. Clone Change type Delete" at bounding box center [611, 738] width 107 height 81
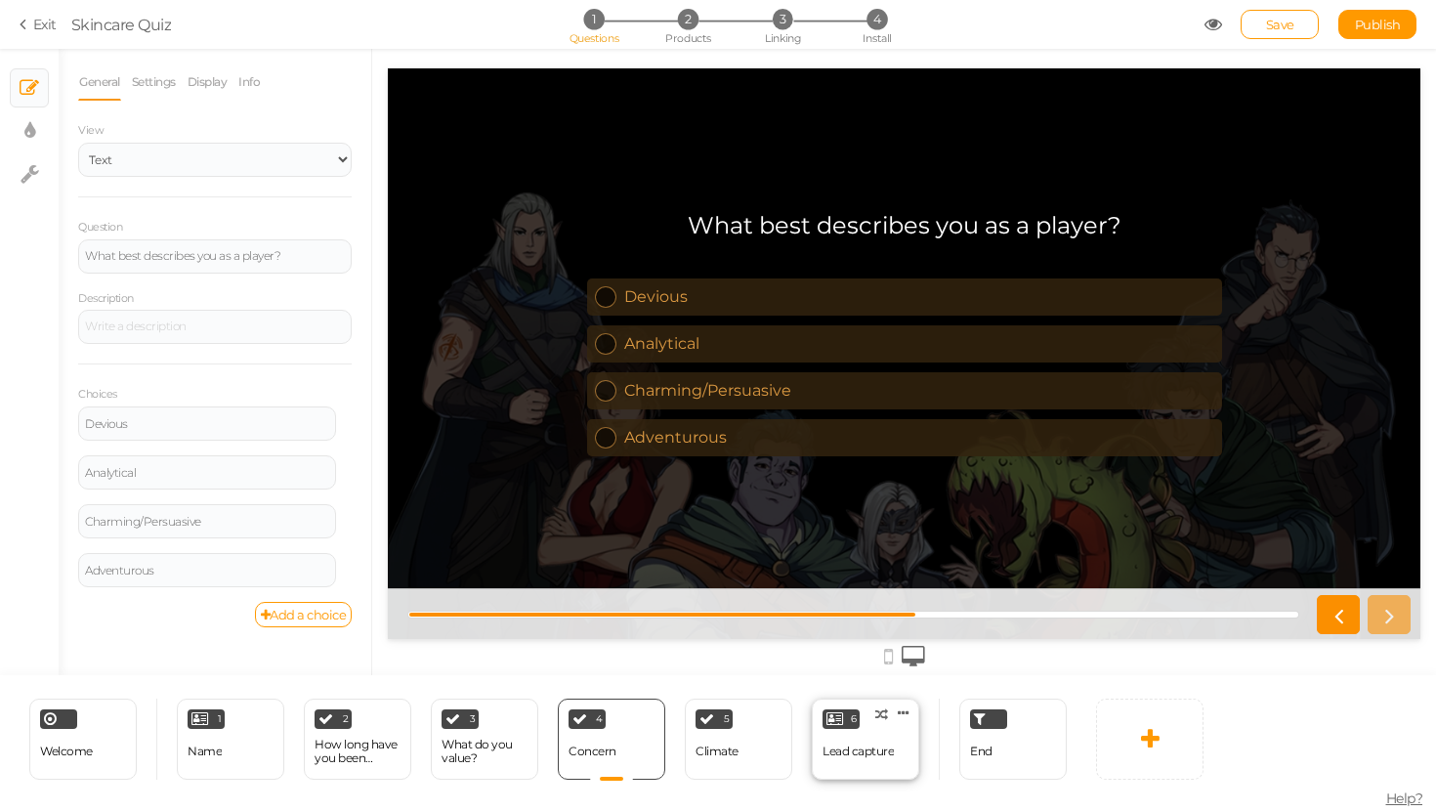
click at [847, 748] on div "Lead capture" at bounding box center [857, 751] width 71 height 14
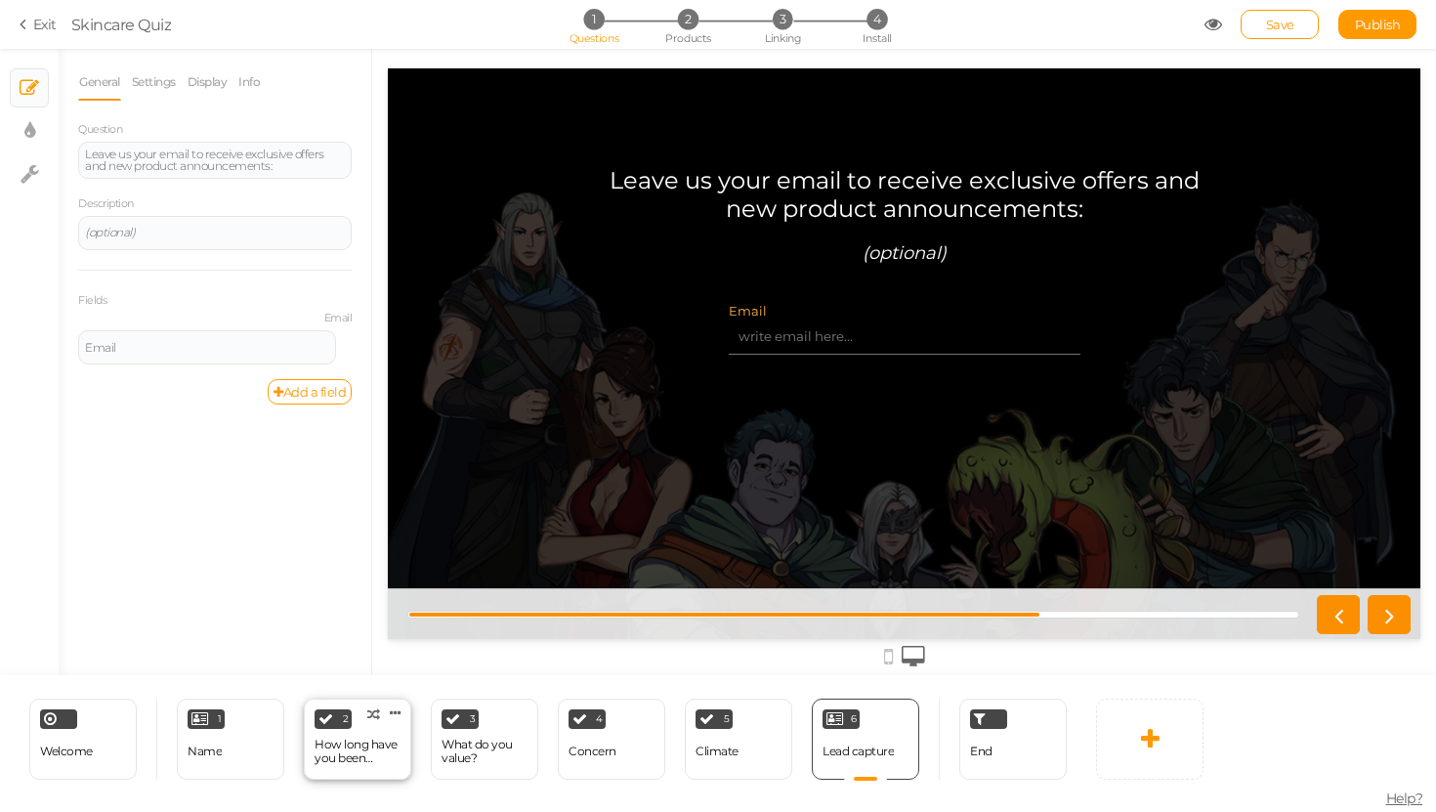
click at [354, 742] on div "How long have you been playing D&D?" at bounding box center [357, 750] width 86 height 27
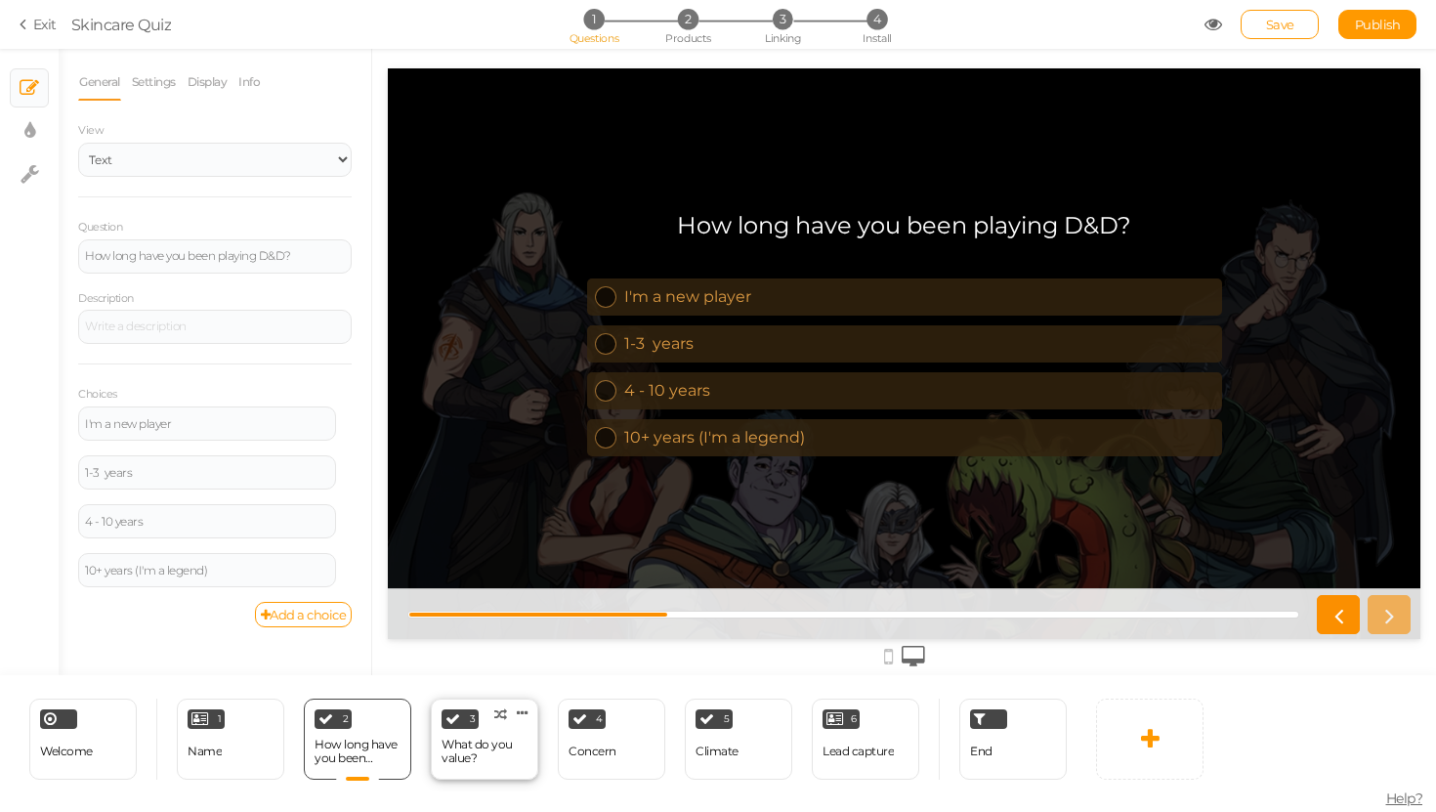
click at [506, 744] on div "What do you value?" at bounding box center [484, 750] width 86 height 27
select select "2"
